Goal: Use online tool/utility: Utilize a website feature to perform a specific function

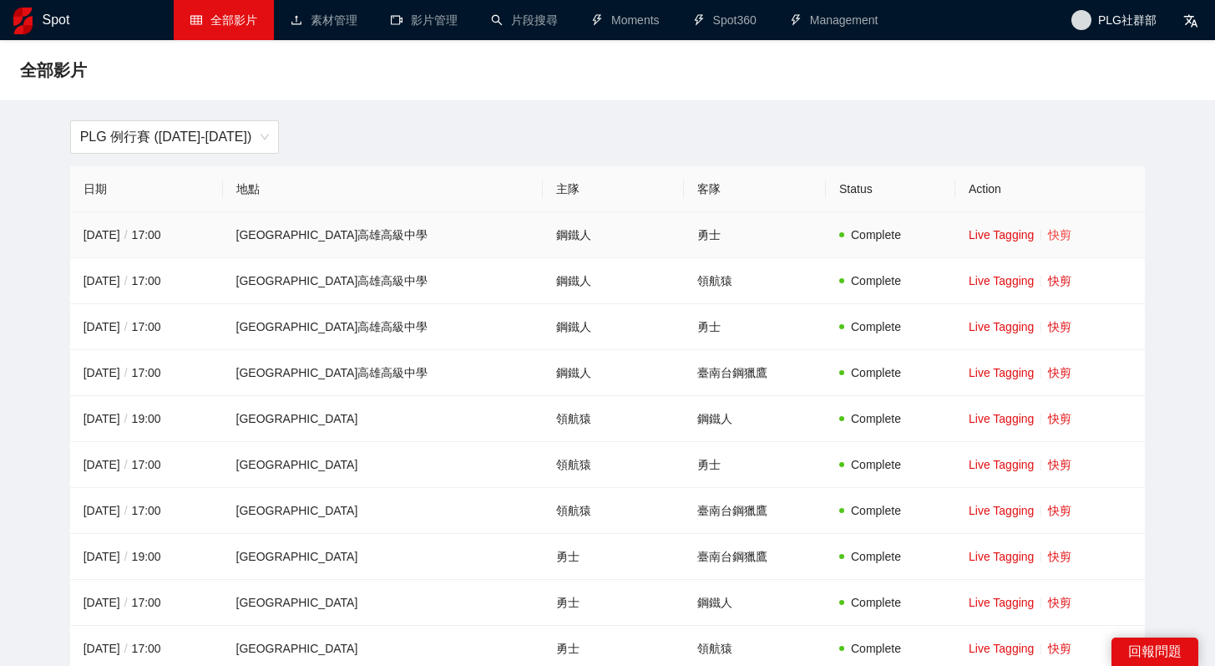
click at [1052, 237] on link "快剪" at bounding box center [1059, 234] width 23 height 13
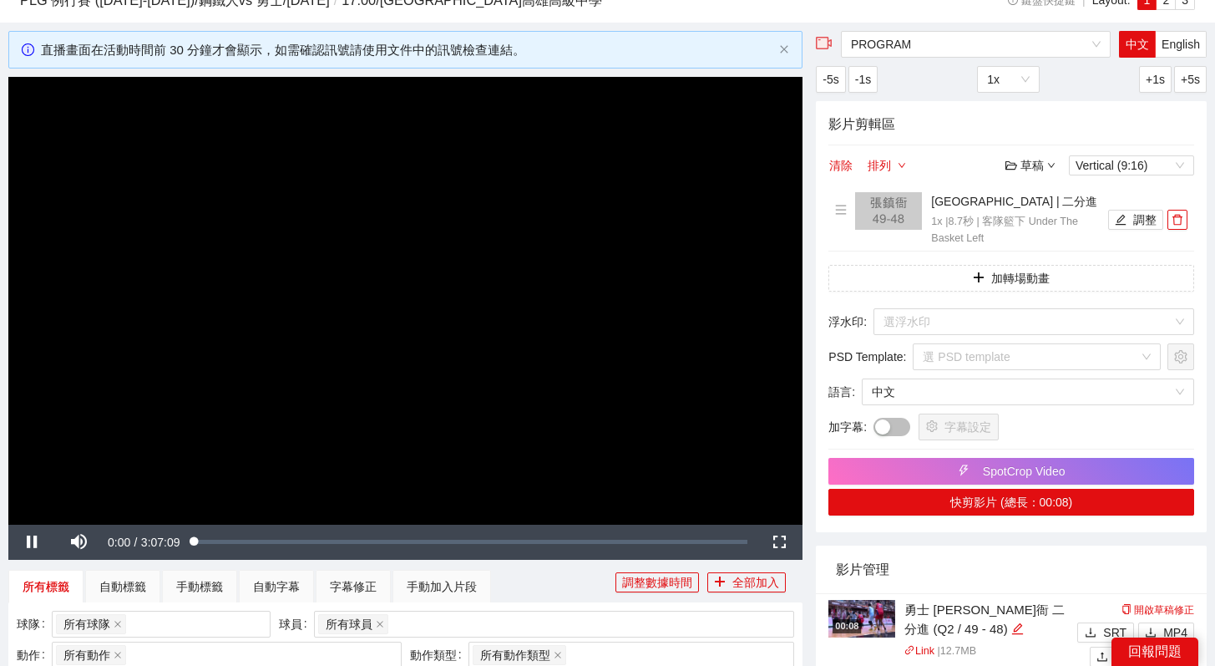
scroll to position [139, 0]
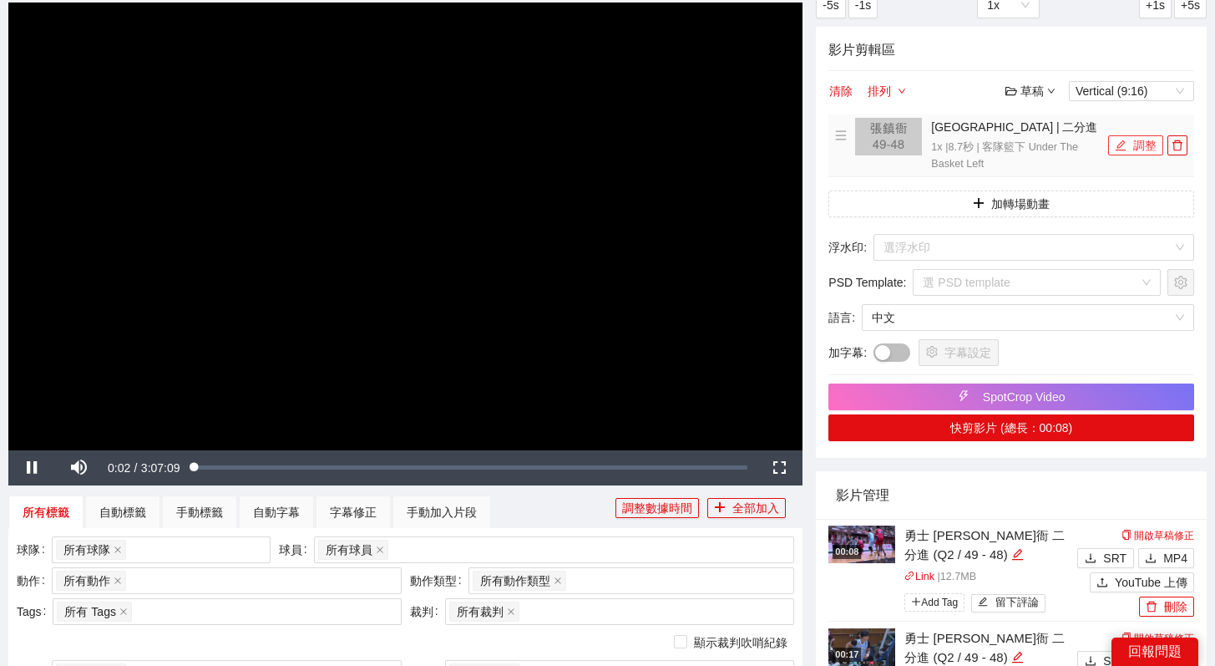
click at [1135, 137] on button "調整" at bounding box center [1135, 145] width 55 height 20
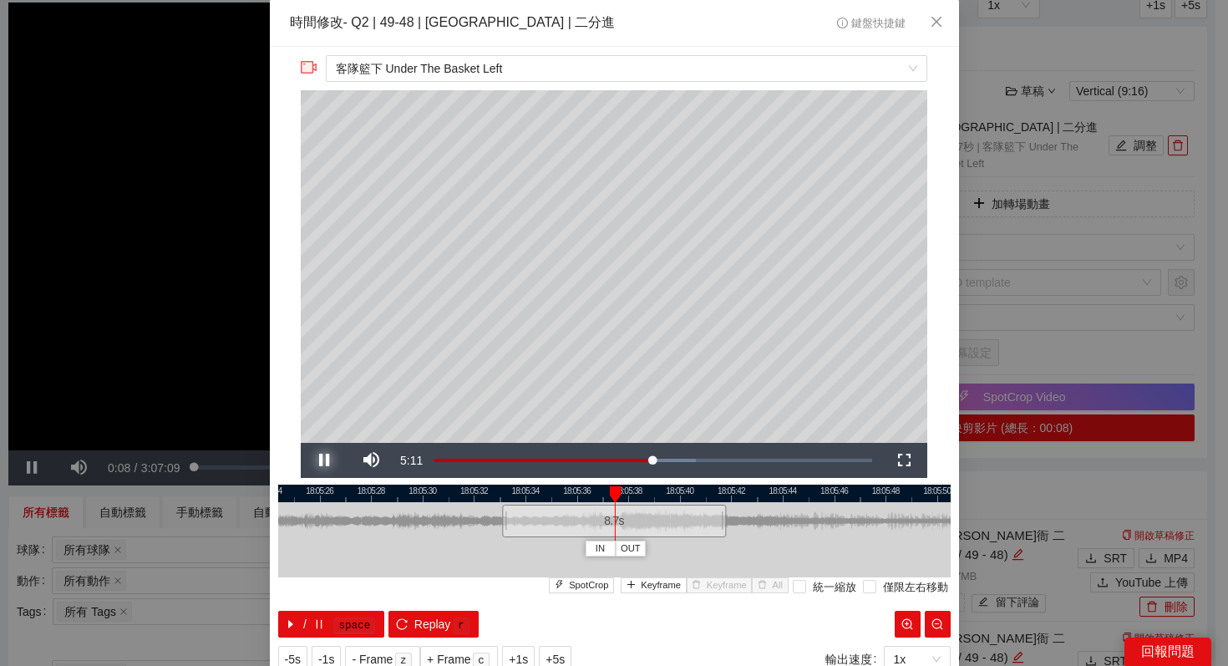
click at [319, 460] on span "Video Player" at bounding box center [324, 460] width 47 height 0
click at [599, 542] on span "IN" at bounding box center [603, 548] width 9 height 15
click at [657, 586] on span "Keyframe" at bounding box center [661, 585] width 40 height 15
click at [930, 22] on icon "close" at bounding box center [936, 21] width 13 height 13
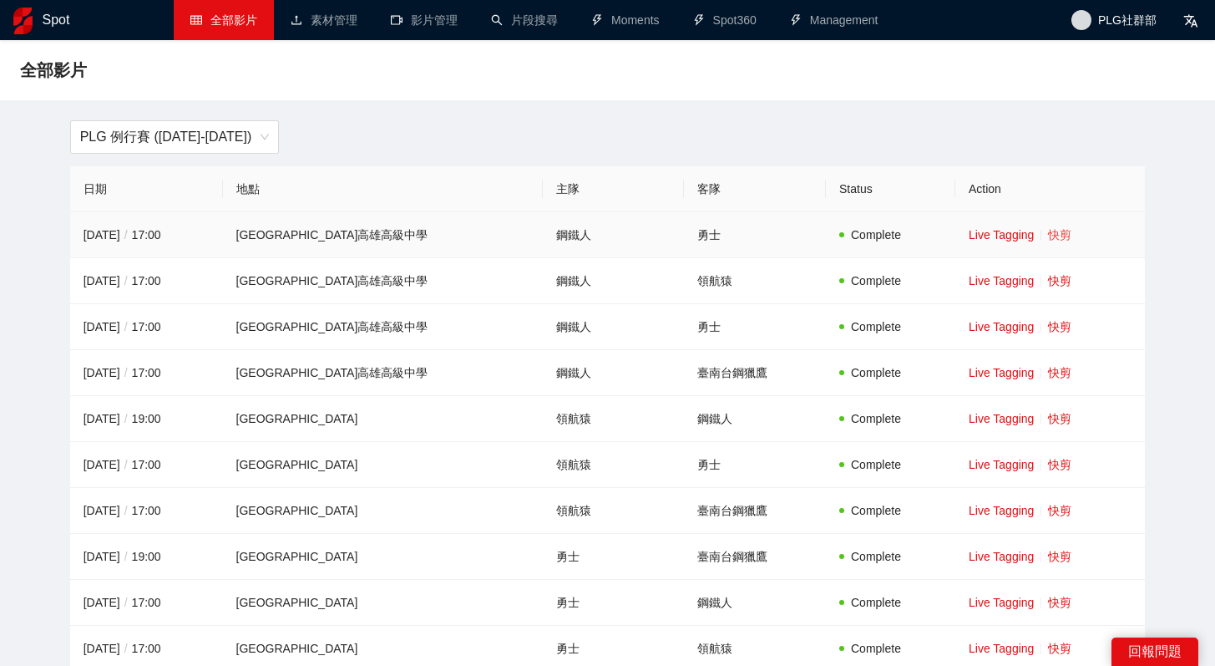
click at [1048, 230] on link "快剪" at bounding box center [1059, 234] width 23 height 13
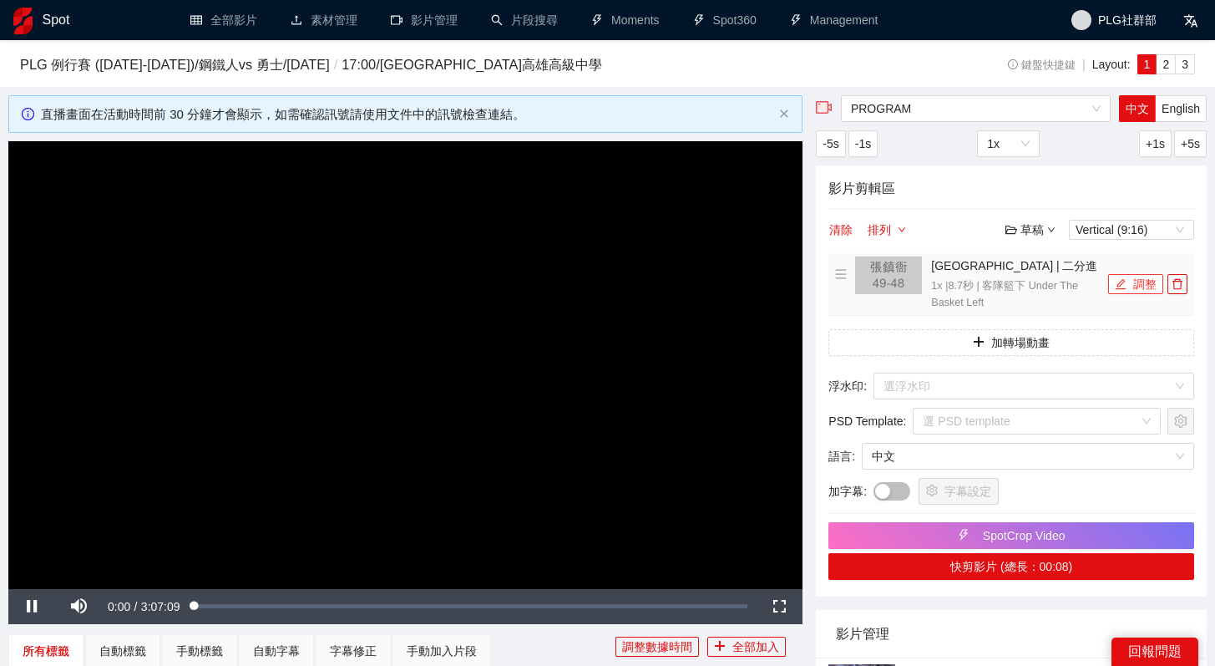
click at [1146, 284] on button "調整" at bounding box center [1135, 284] width 55 height 20
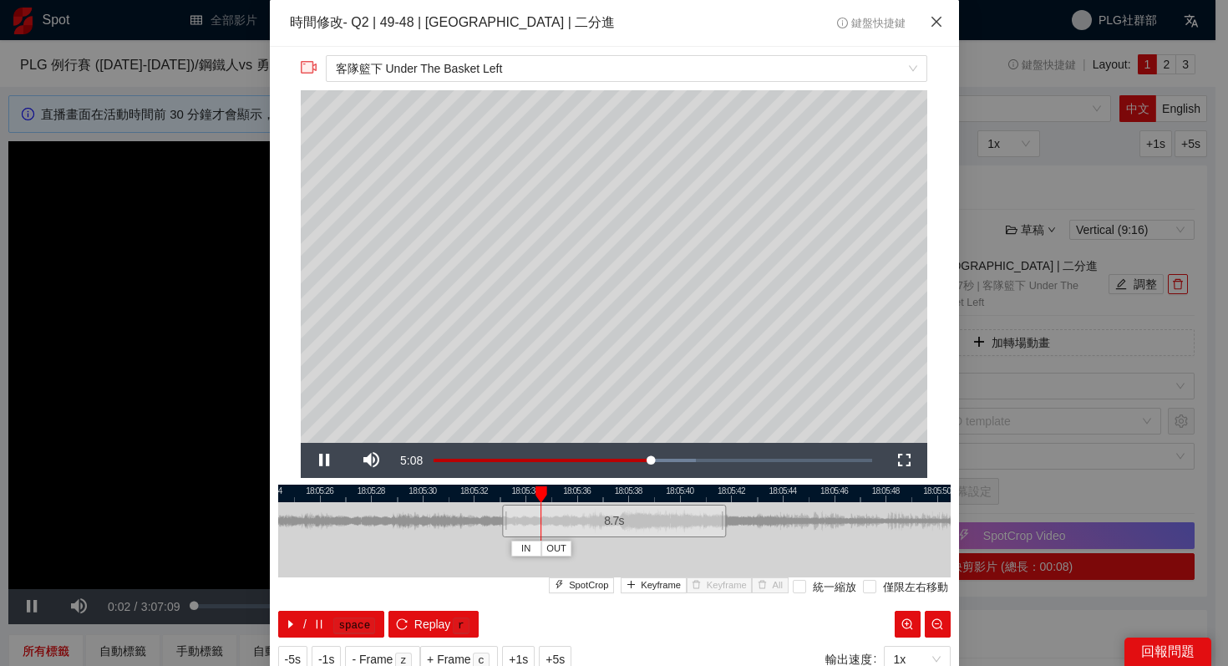
click at [931, 22] on icon "close" at bounding box center [936, 22] width 10 height 10
